Goal: Task Accomplishment & Management: Use online tool/utility

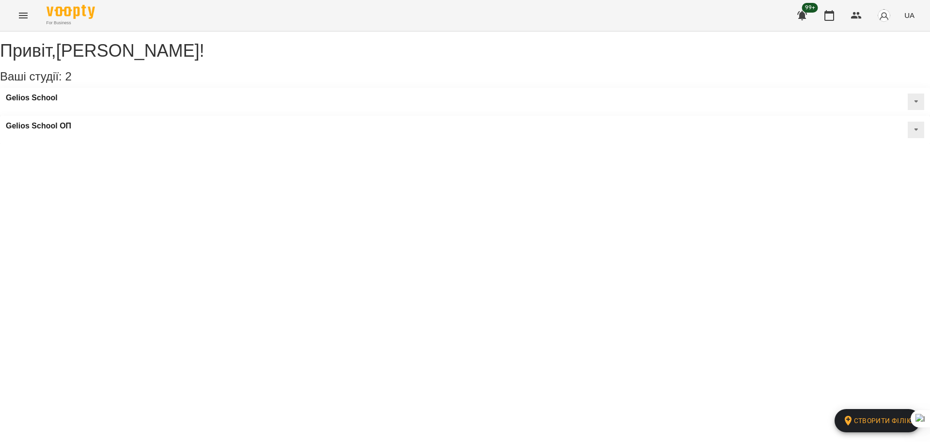
click at [26, 12] on icon "Menu" at bounding box center [23, 16] width 12 height 12
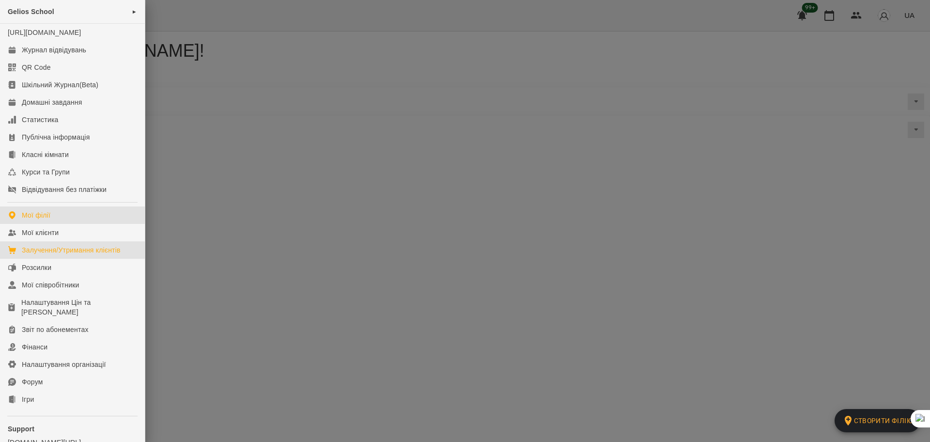
click at [53, 254] on link "Залучення/Утримання клієнтів" at bounding box center [72, 249] width 145 height 17
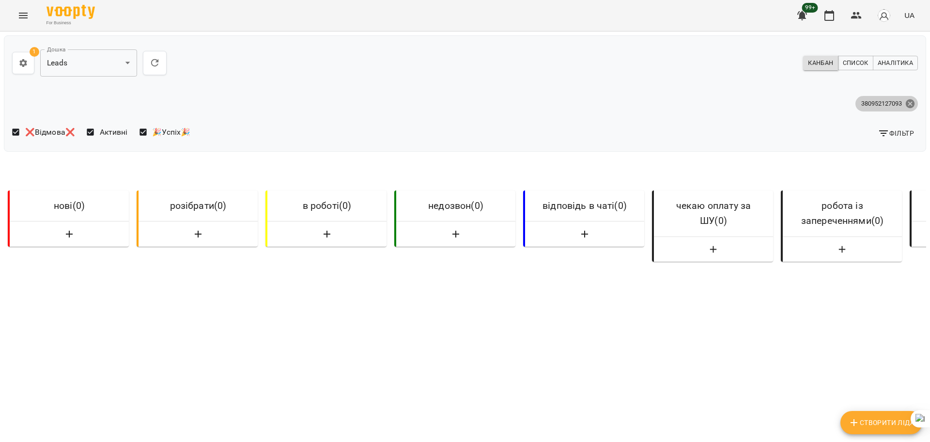
click at [906, 100] on icon at bounding box center [910, 103] width 9 height 9
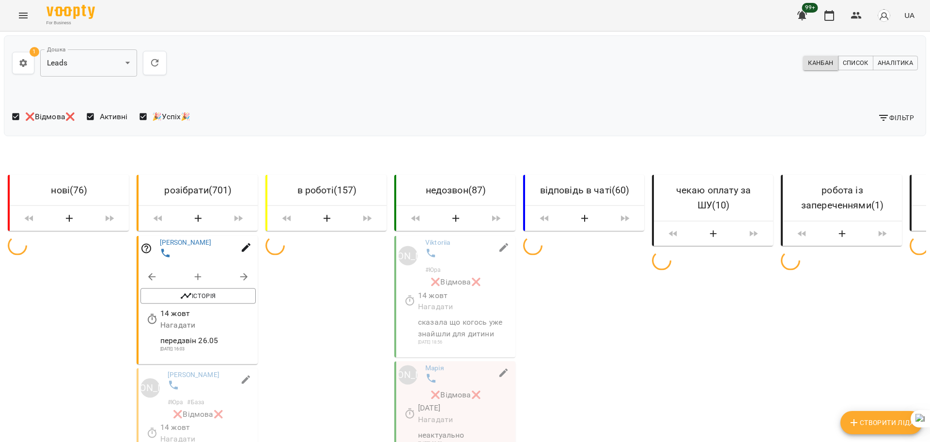
click at [895, 117] on span "Фільтр" at bounding box center [896, 118] width 36 height 12
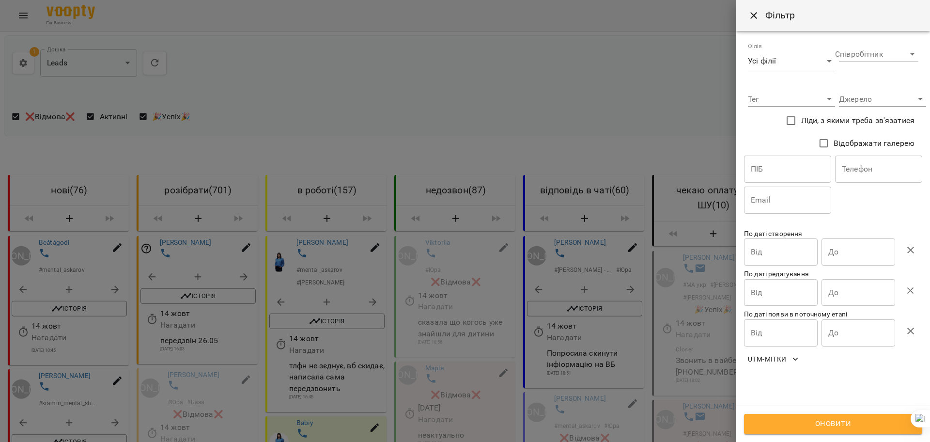
click at [774, 252] on li "Danil | СЧ | FB | Европа" at bounding box center [779, 253] width 273 height 15
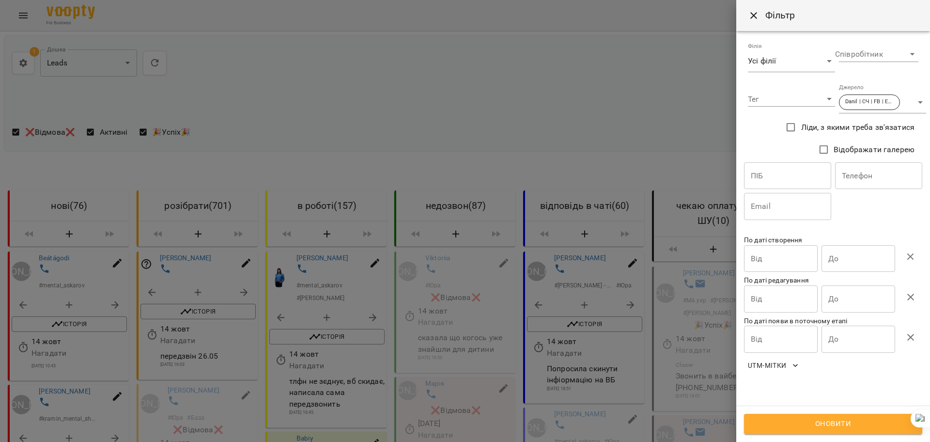
type input "**********"
click at [788, 264] on input "Від" at bounding box center [781, 258] width 74 height 27
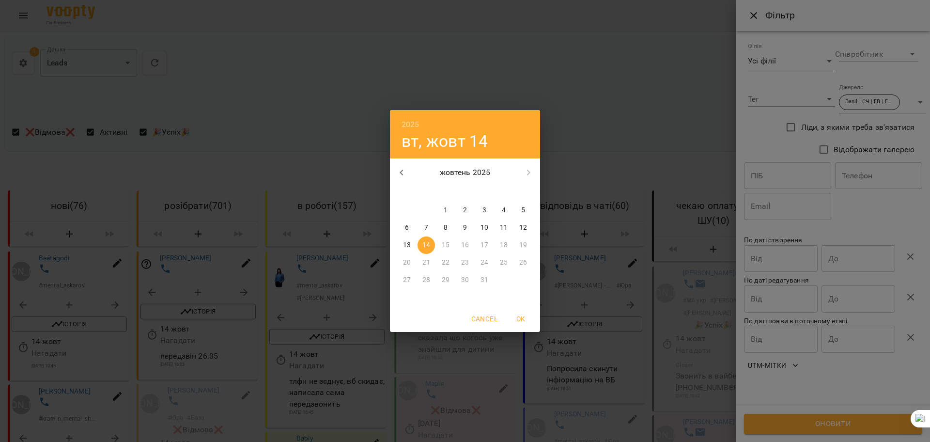
click at [482, 208] on span "3" at bounding box center [484, 210] width 17 height 10
type input "**********"
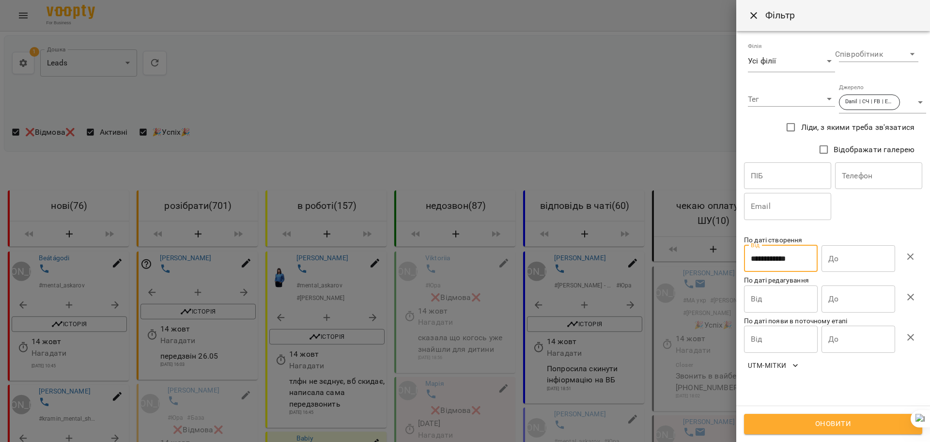
click at [882, 257] on input "До" at bounding box center [859, 258] width 74 height 27
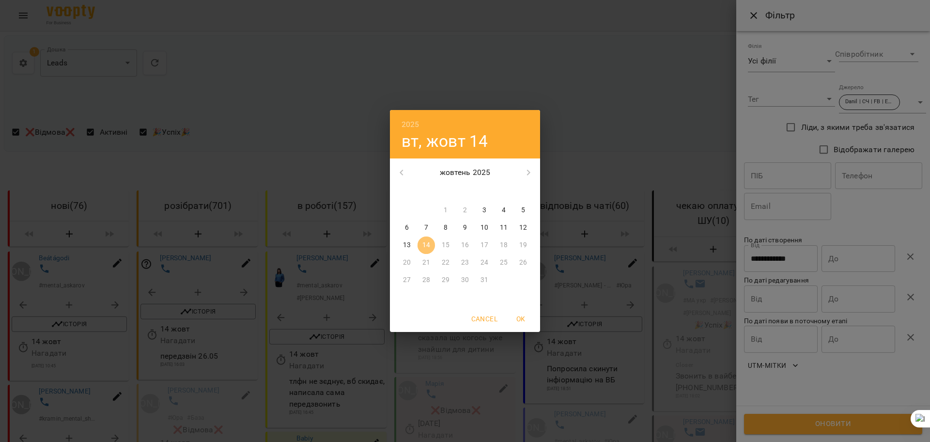
drag, startPoint x: 428, startPoint y: 243, endPoint x: 757, endPoint y: 377, distance: 355.8
click at [427, 243] on p "14" at bounding box center [427, 245] width 8 height 10
type input "**********"
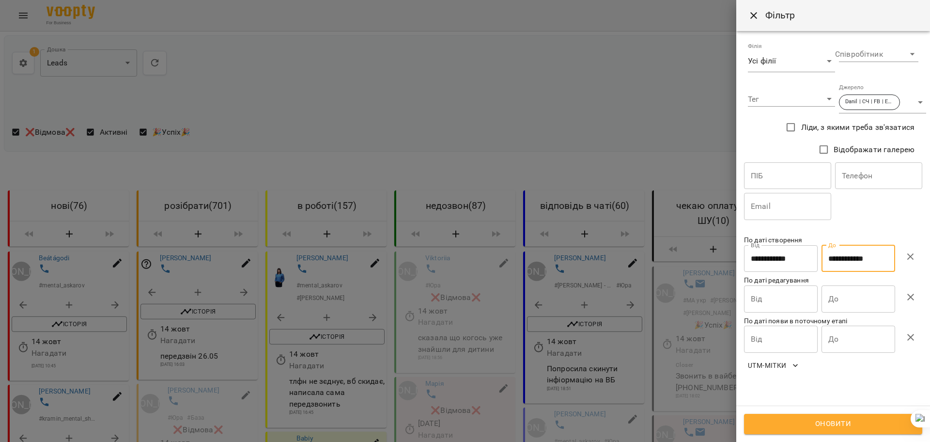
drag, startPoint x: 825, startPoint y: 426, endPoint x: 710, endPoint y: 353, distance: 136.2
click at [826, 424] on span "Оновити" at bounding box center [833, 424] width 157 height 13
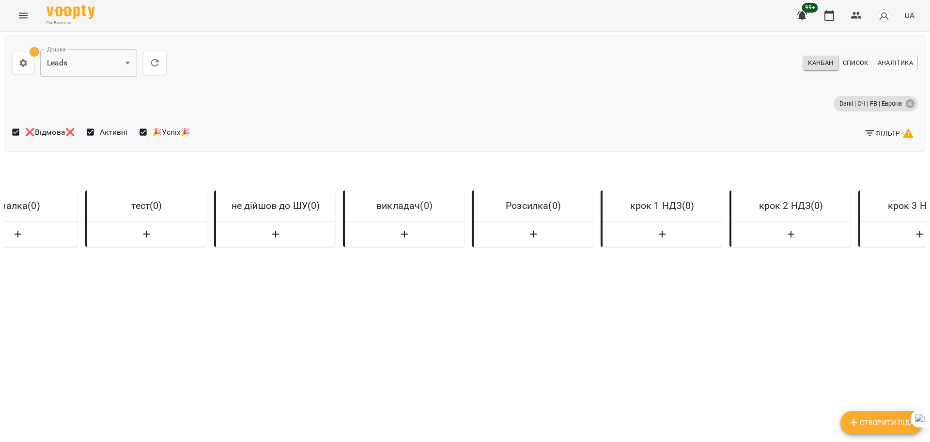
scroll to position [0, 3469]
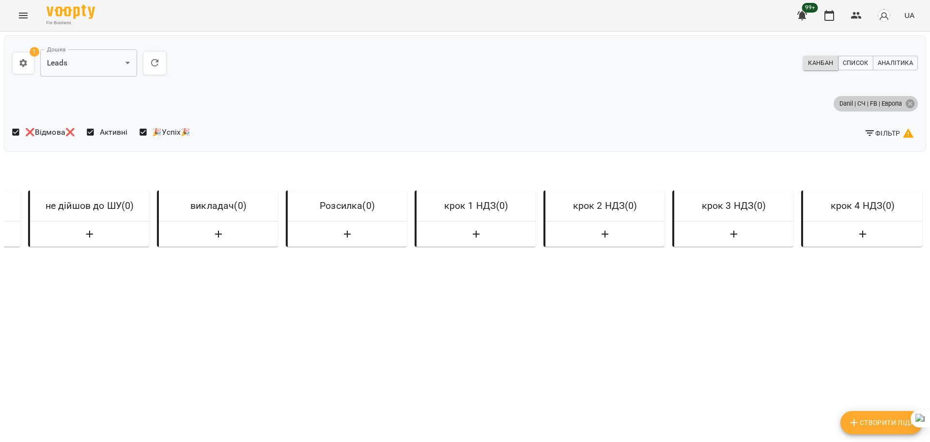
drag, startPoint x: 903, startPoint y: 103, endPoint x: 895, endPoint y: 106, distance: 8.1
click at [906, 103] on icon at bounding box center [910, 103] width 9 height 9
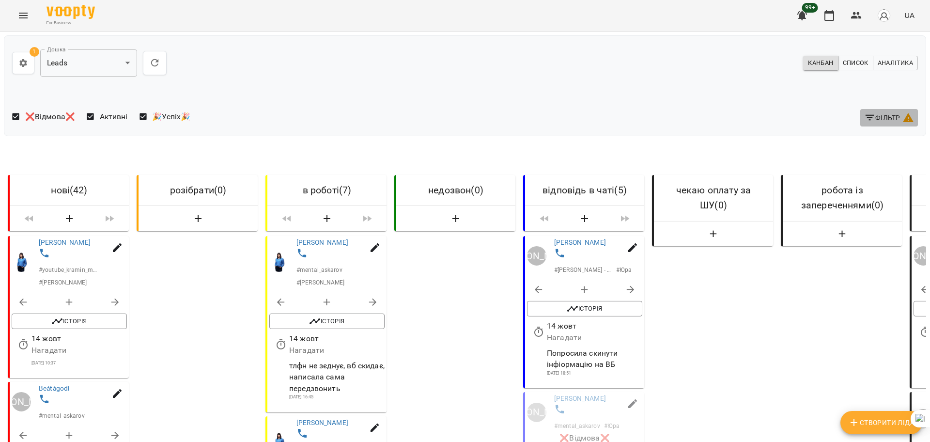
click at [886, 116] on span "Фільтр" at bounding box center [889, 118] width 50 height 12
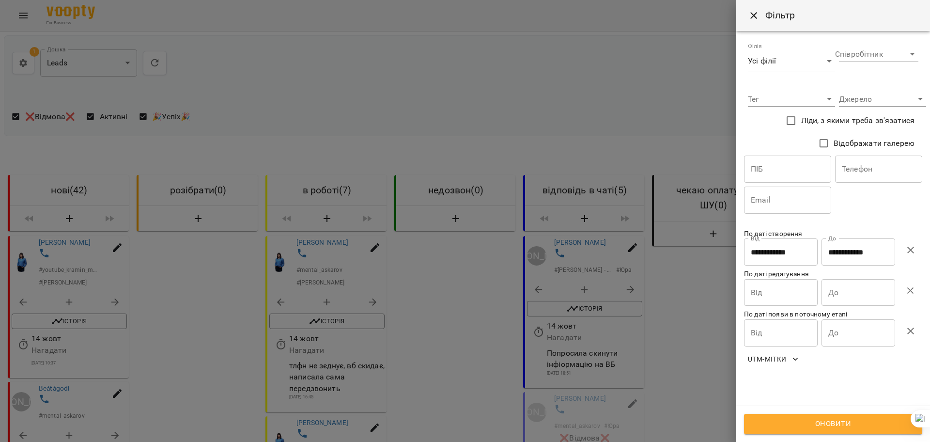
drag, startPoint x: 545, startPoint y: 132, endPoint x: 534, endPoint y: 131, distance: 10.7
click at [545, 131] on div at bounding box center [465, 221] width 930 height 442
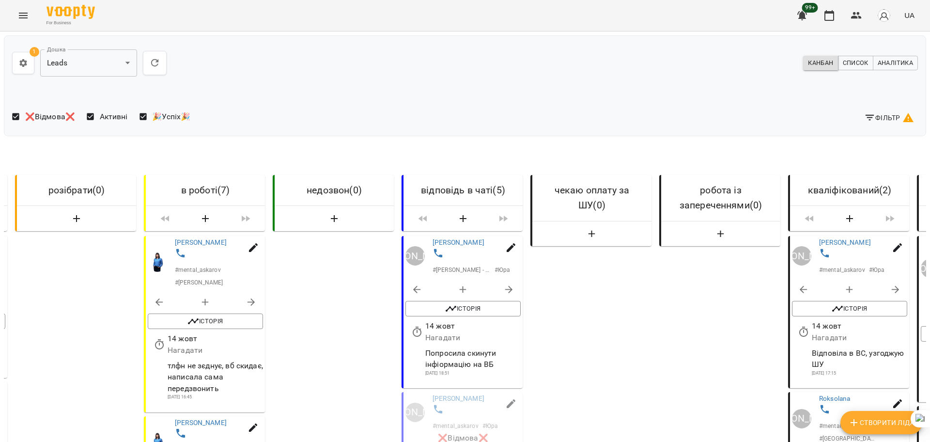
scroll to position [0, 110]
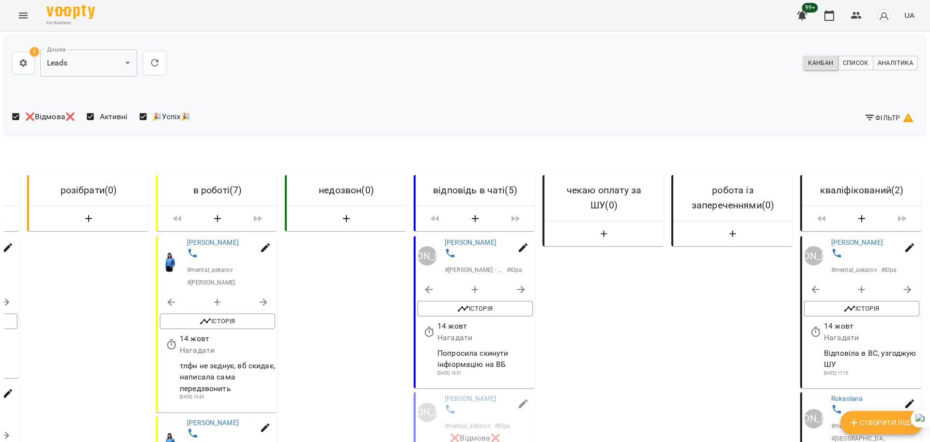
click at [882, 115] on span "Фільтр" at bounding box center [889, 118] width 50 height 12
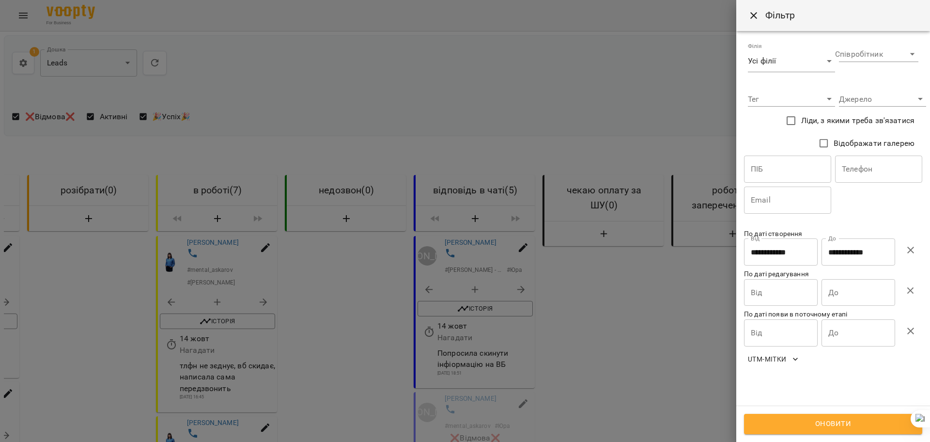
click at [417, 97] on div at bounding box center [465, 221] width 930 height 442
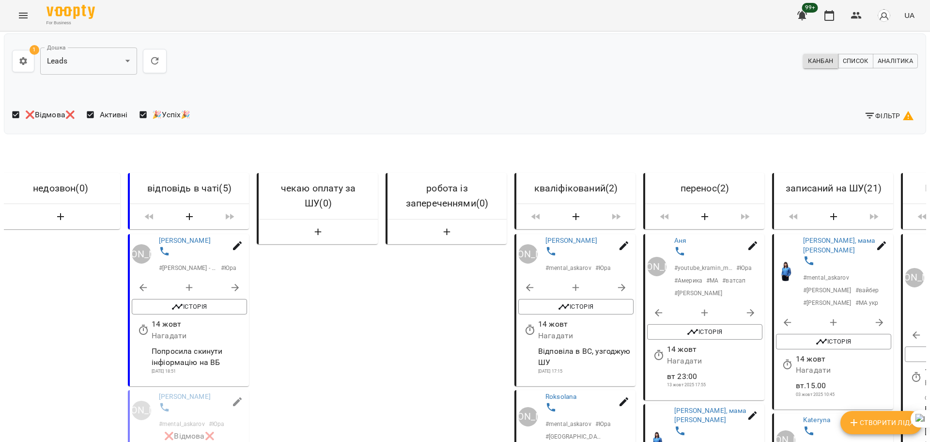
scroll to position [0, 0]
click at [884, 115] on span "Фільтр" at bounding box center [889, 118] width 50 height 12
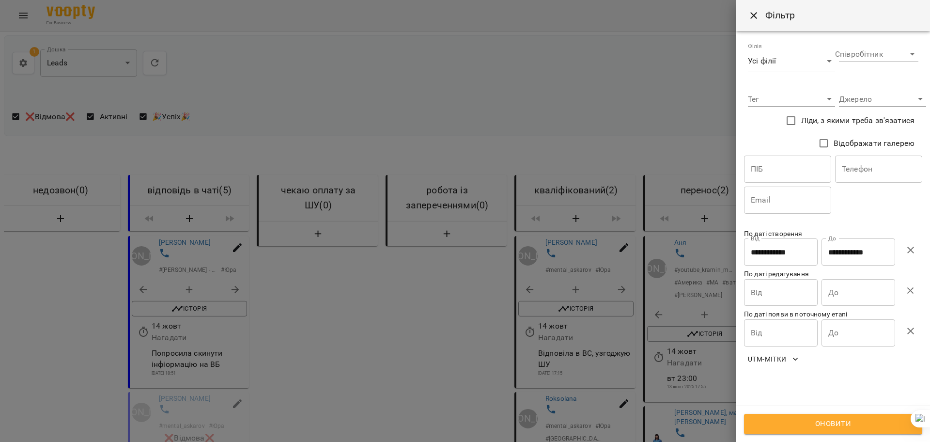
drag, startPoint x: 910, startPoint y: 250, endPoint x: 886, endPoint y: 251, distance: 24.2
click at [910, 250] on icon "button" at bounding box center [911, 250] width 7 height 7
click at [797, 251] on input "Від" at bounding box center [781, 251] width 74 height 27
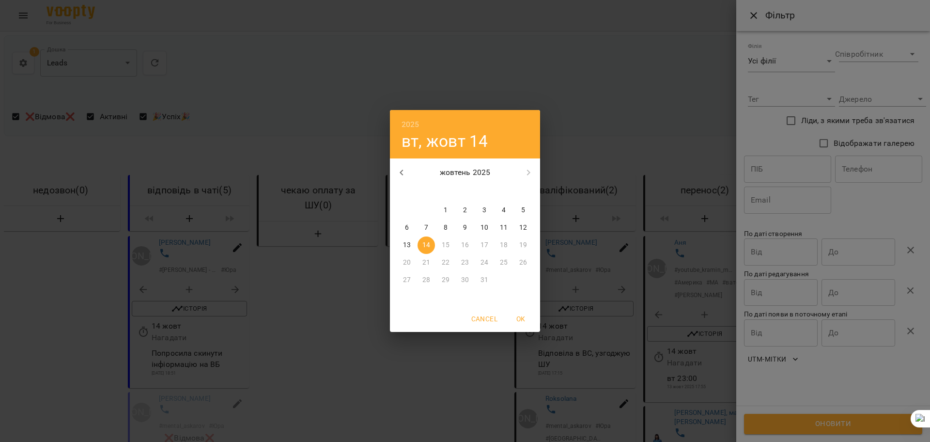
click at [401, 167] on icon "button" at bounding box center [402, 173] width 12 height 12
click at [447, 211] on p "3" at bounding box center [446, 210] width 4 height 10
type input "**********"
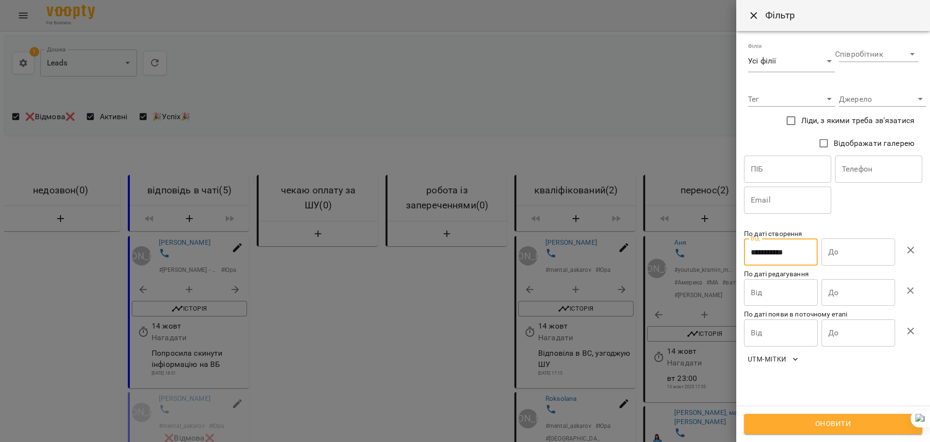
click at [880, 252] on input "До" at bounding box center [859, 251] width 74 height 27
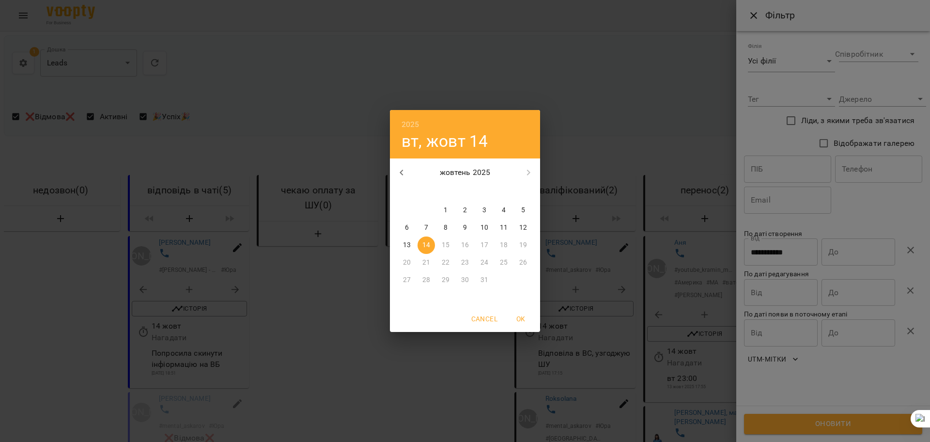
click at [402, 169] on icon "button" at bounding box center [402, 173] width 12 height 12
click at [524, 229] on p "14" at bounding box center [523, 228] width 8 height 10
type input "**********"
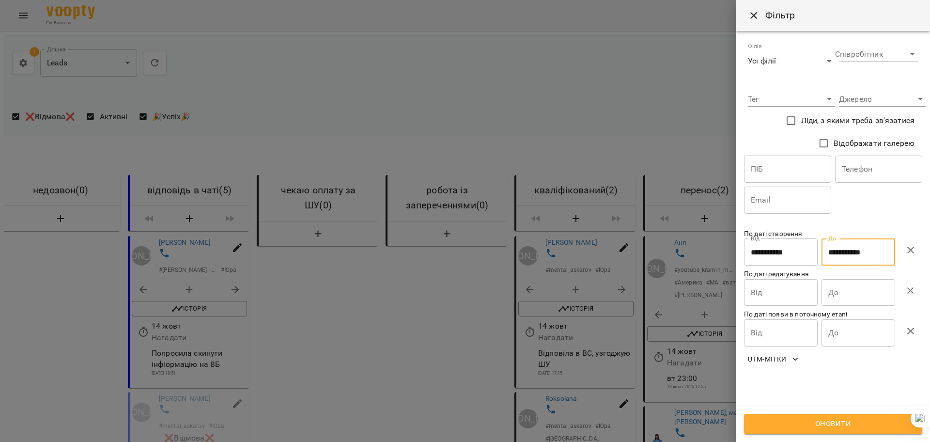
click at [857, 421] on span "Оновити" at bounding box center [833, 424] width 157 height 13
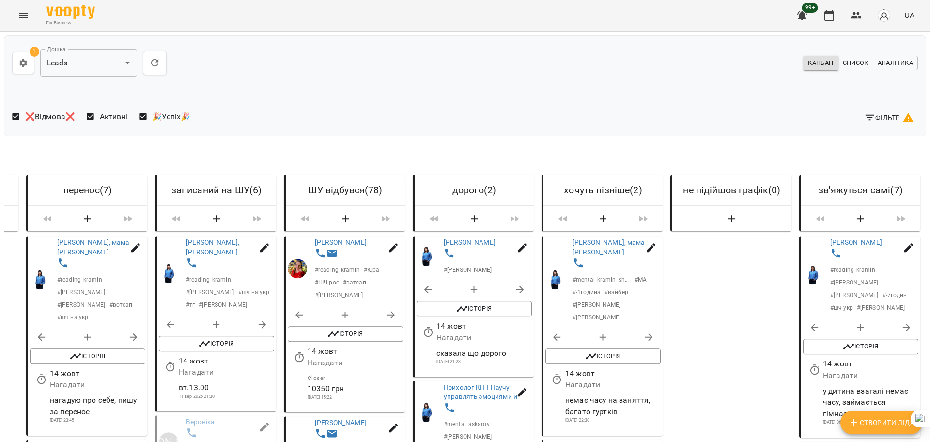
scroll to position [0, 1010]
